Goal: Transaction & Acquisition: Download file/media

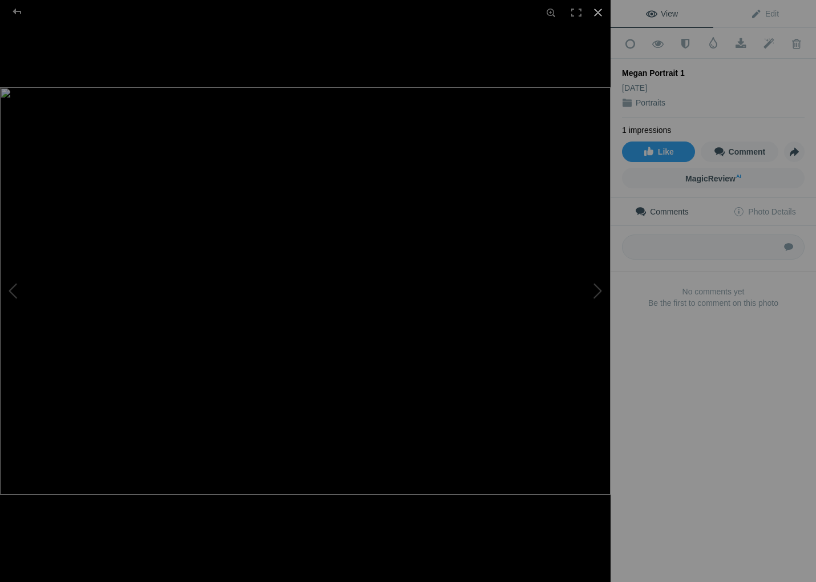
click at [601, 11] on div at bounding box center [597, 12] width 25 height 25
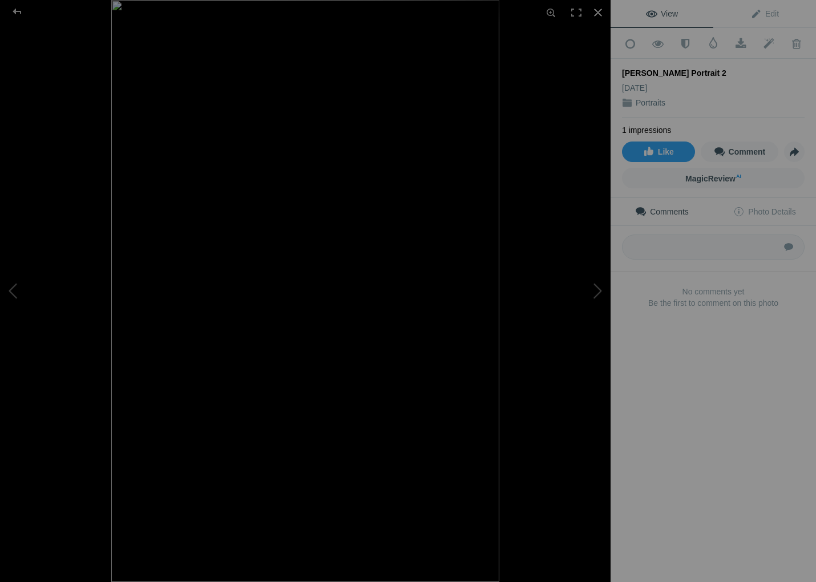
click at [388, 261] on img at bounding box center [305, 291] width 388 height 582
click at [457, 283] on img at bounding box center [216, 322] width 802 height 1203
click at [363, 212] on img at bounding box center [305, 291] width 388 height 582
click at [400, 307] on img at bounding box center [242, 374] width 802 height 1203
click at [785, 212] on span "Photo Details" at bounding box center [764, 211] width 62 height 9
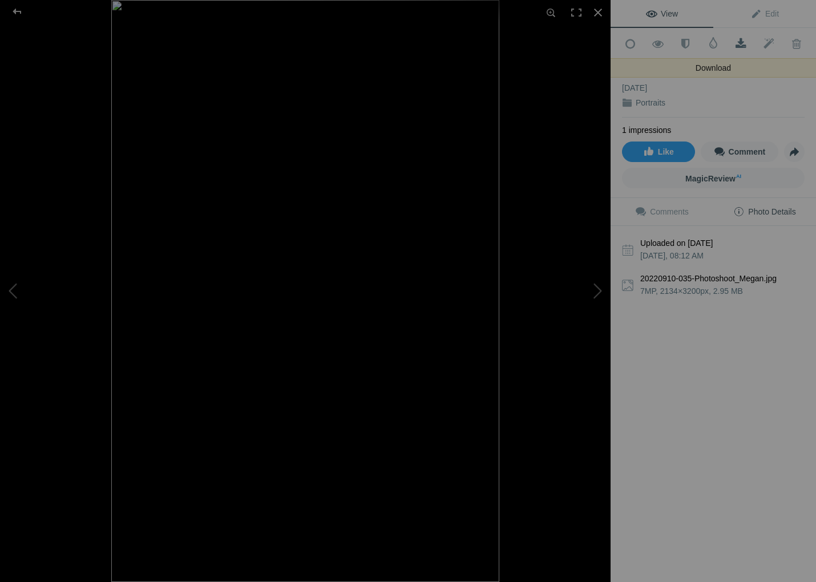
click at [740, 42] on span at bounding box center [741, 43] width 28 height 11
